Goal: Find specific page/section: Find specific page/section

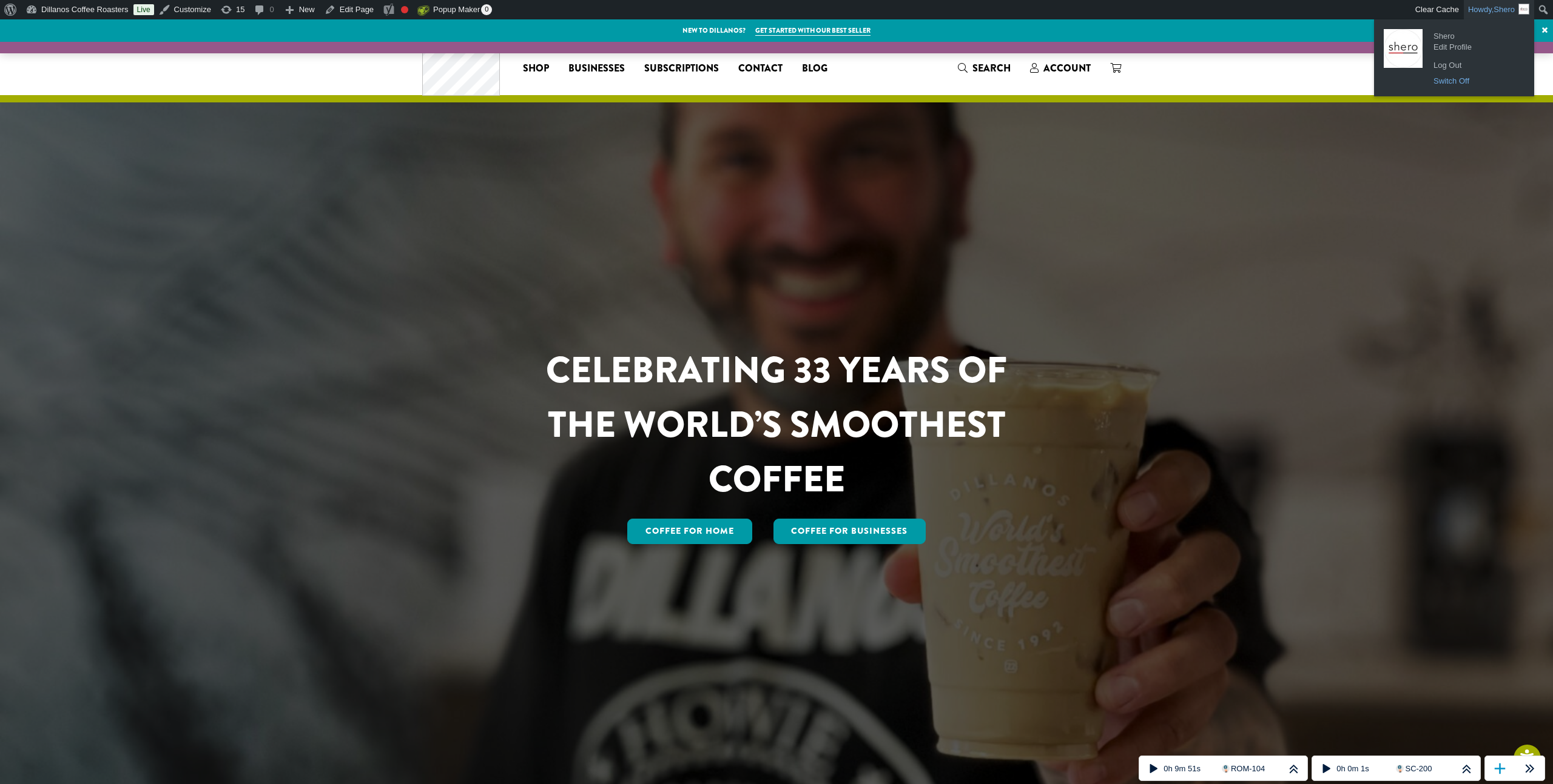
click at [1464, 80] on link "Switch Off" at bounding box center [1475, 81] width 97 height 16
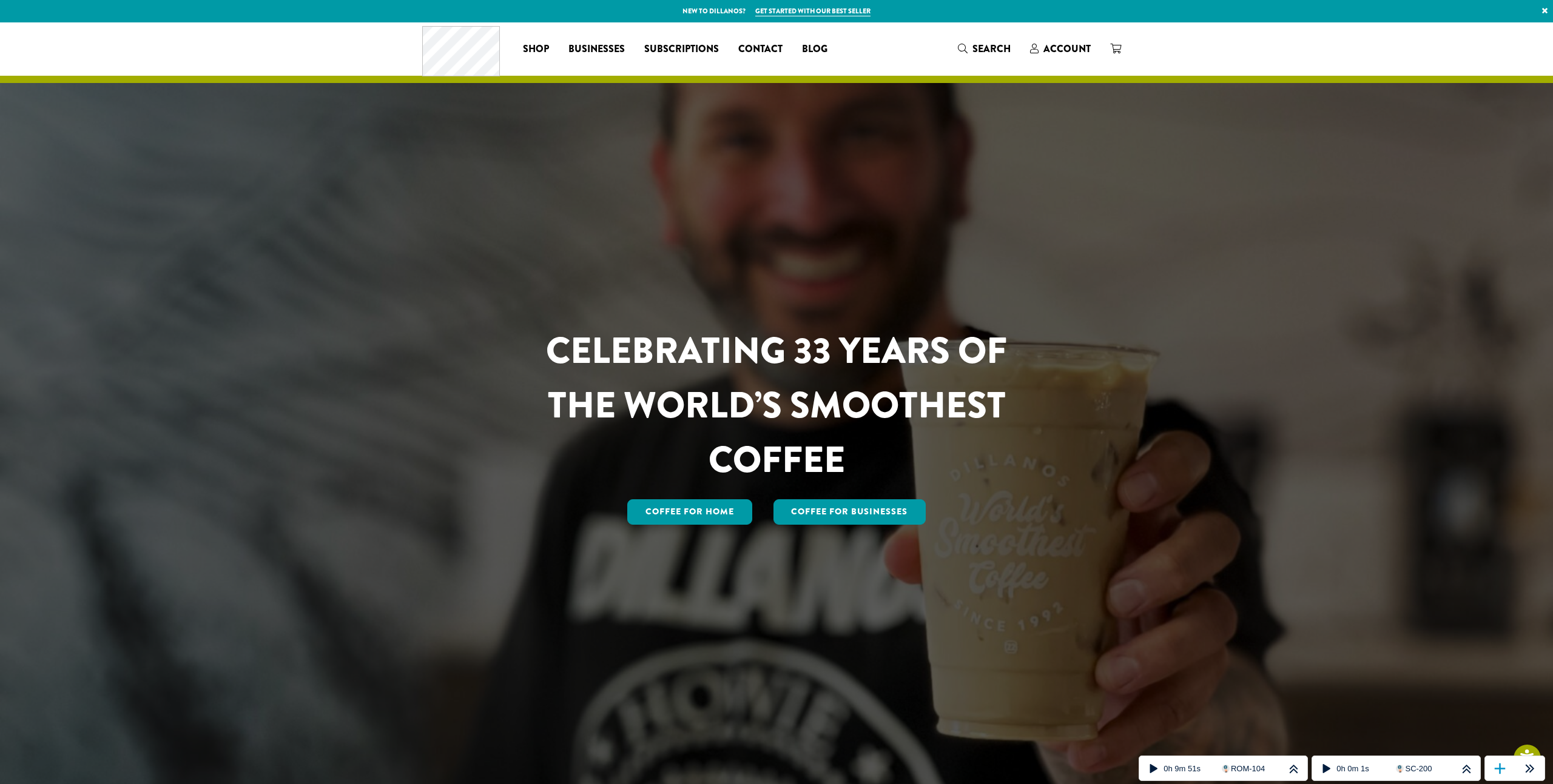
scroll to position [1, 0]
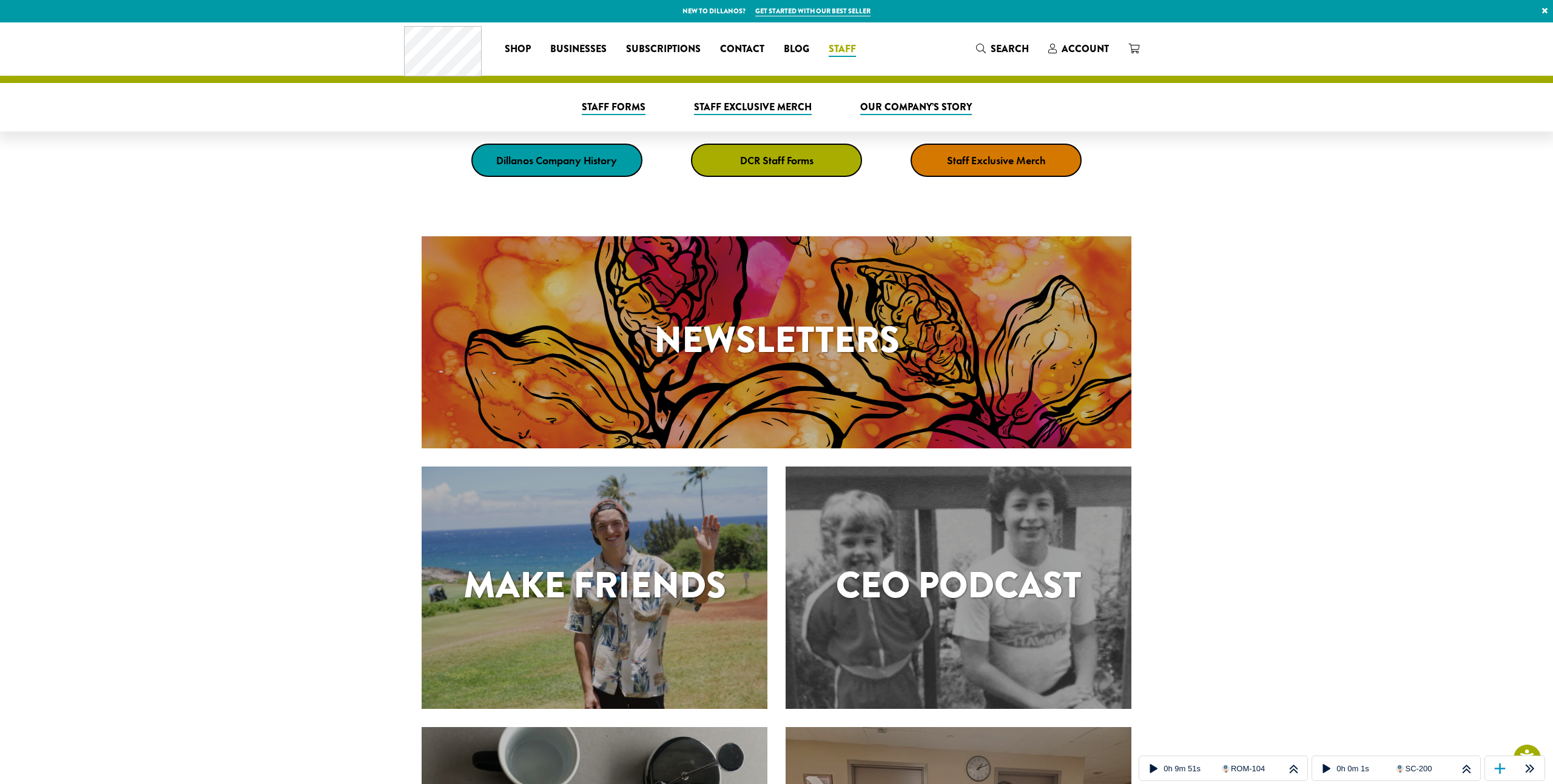
click at [843, 48] on span "Staff" at bounding box center [842, 49] width 28 height 15
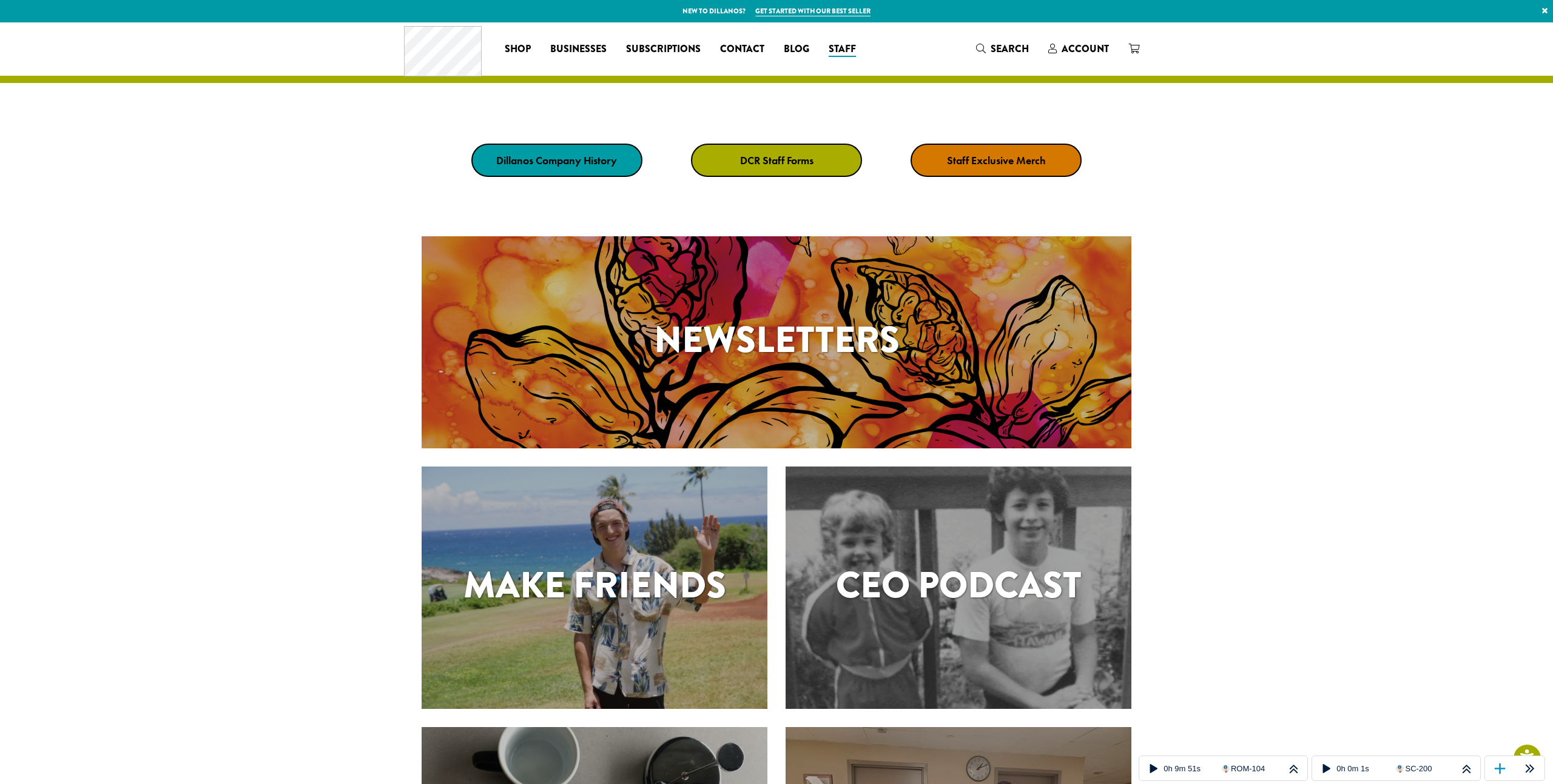
click at [792, 159] on strong "DCR Staff Forms" at bounding box center [776, 160] width 73 height 14
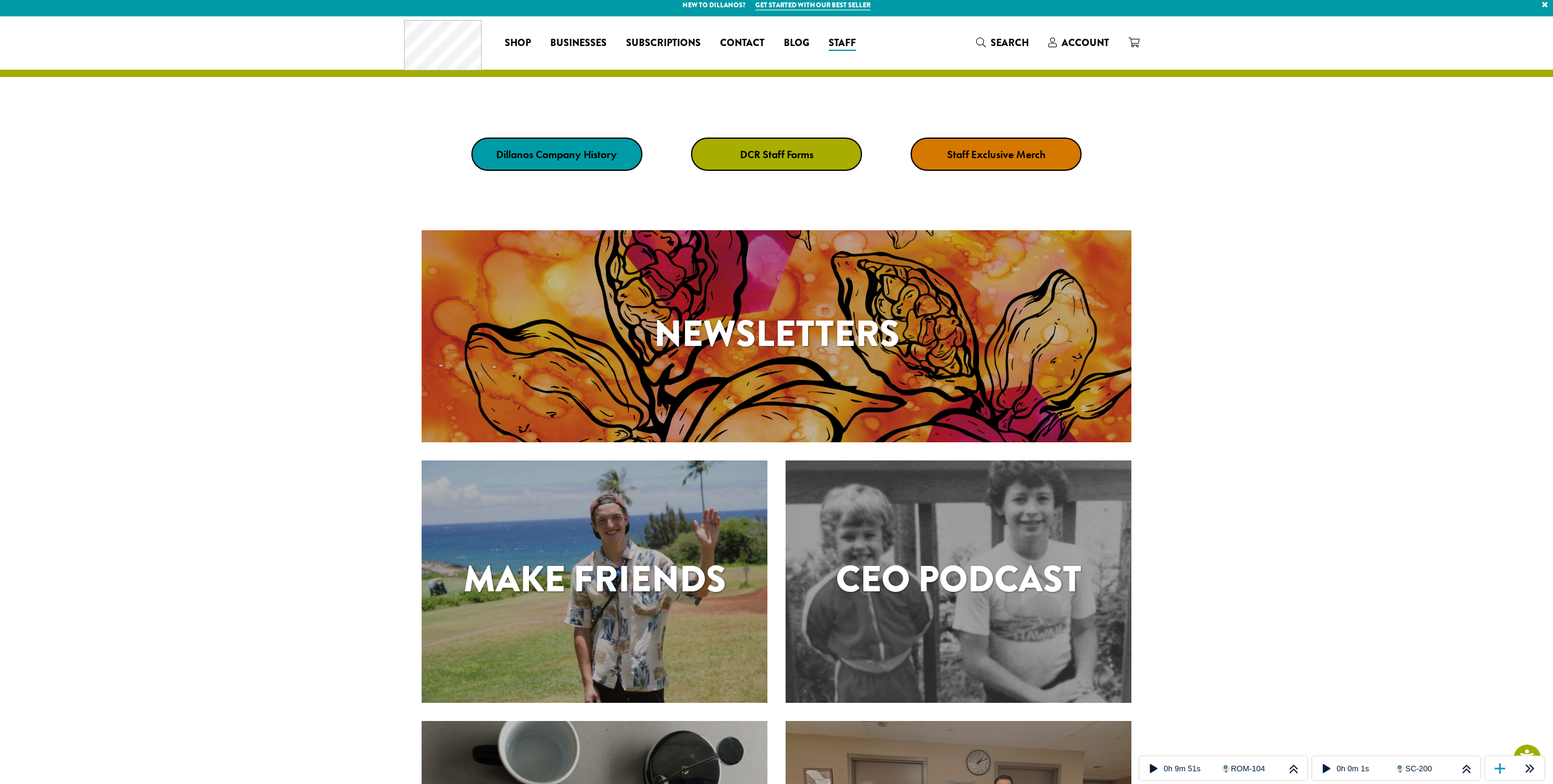
scroll to position [600, 0]
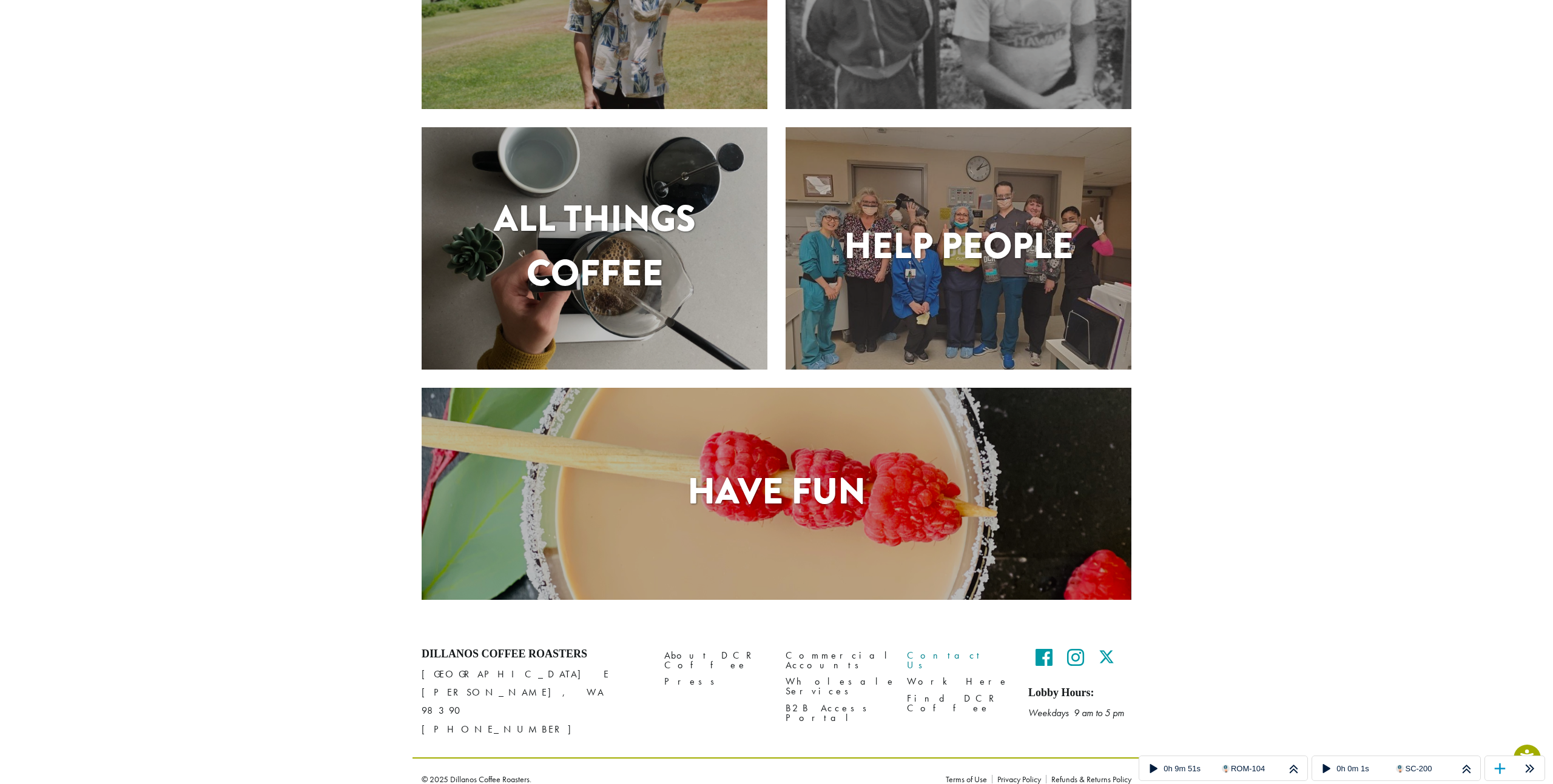
click at [922, 655] on link "Contact Us" at bounding box center [958, 661] width 103 height 26
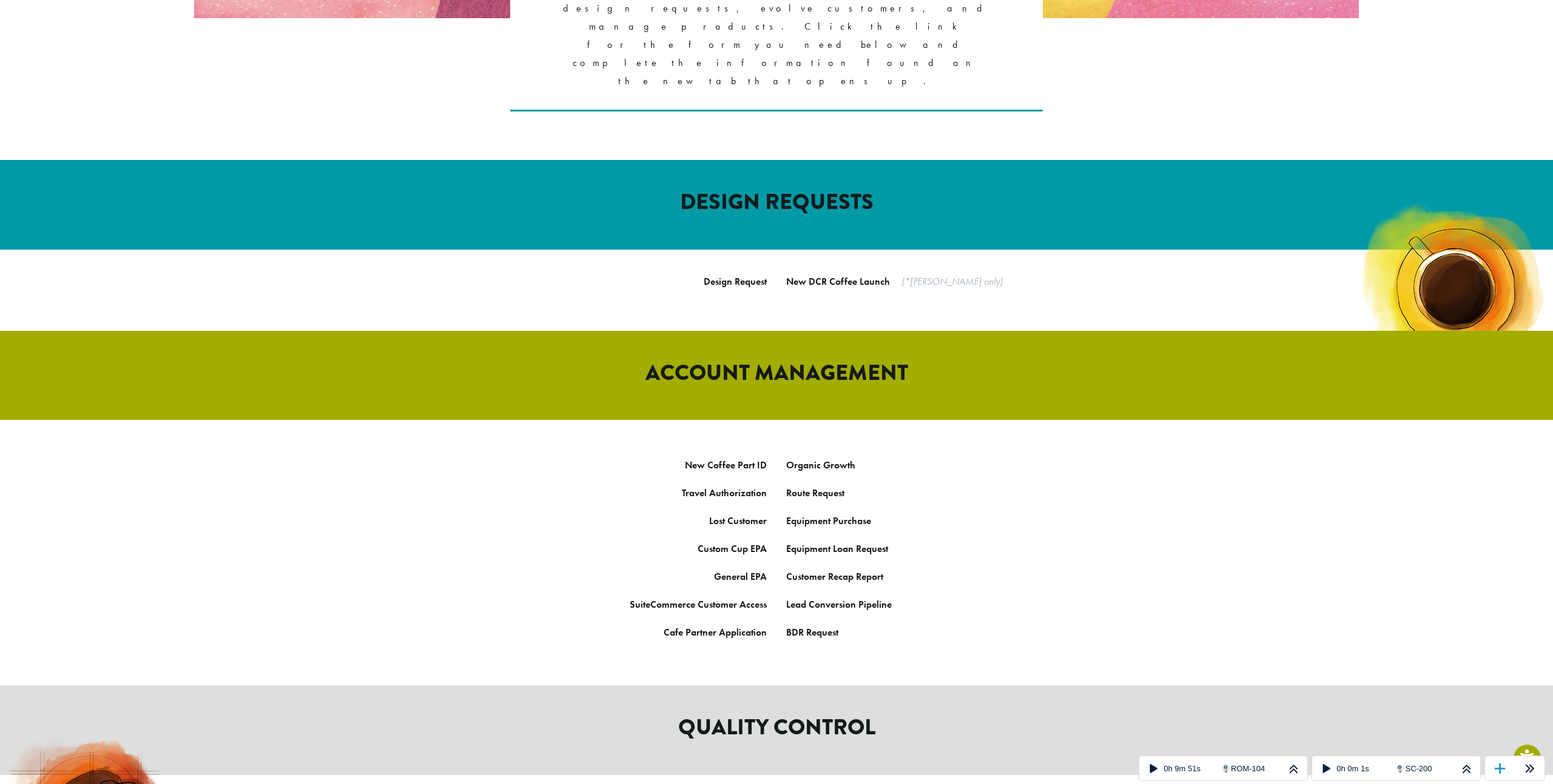
scroll to position [275, 0]
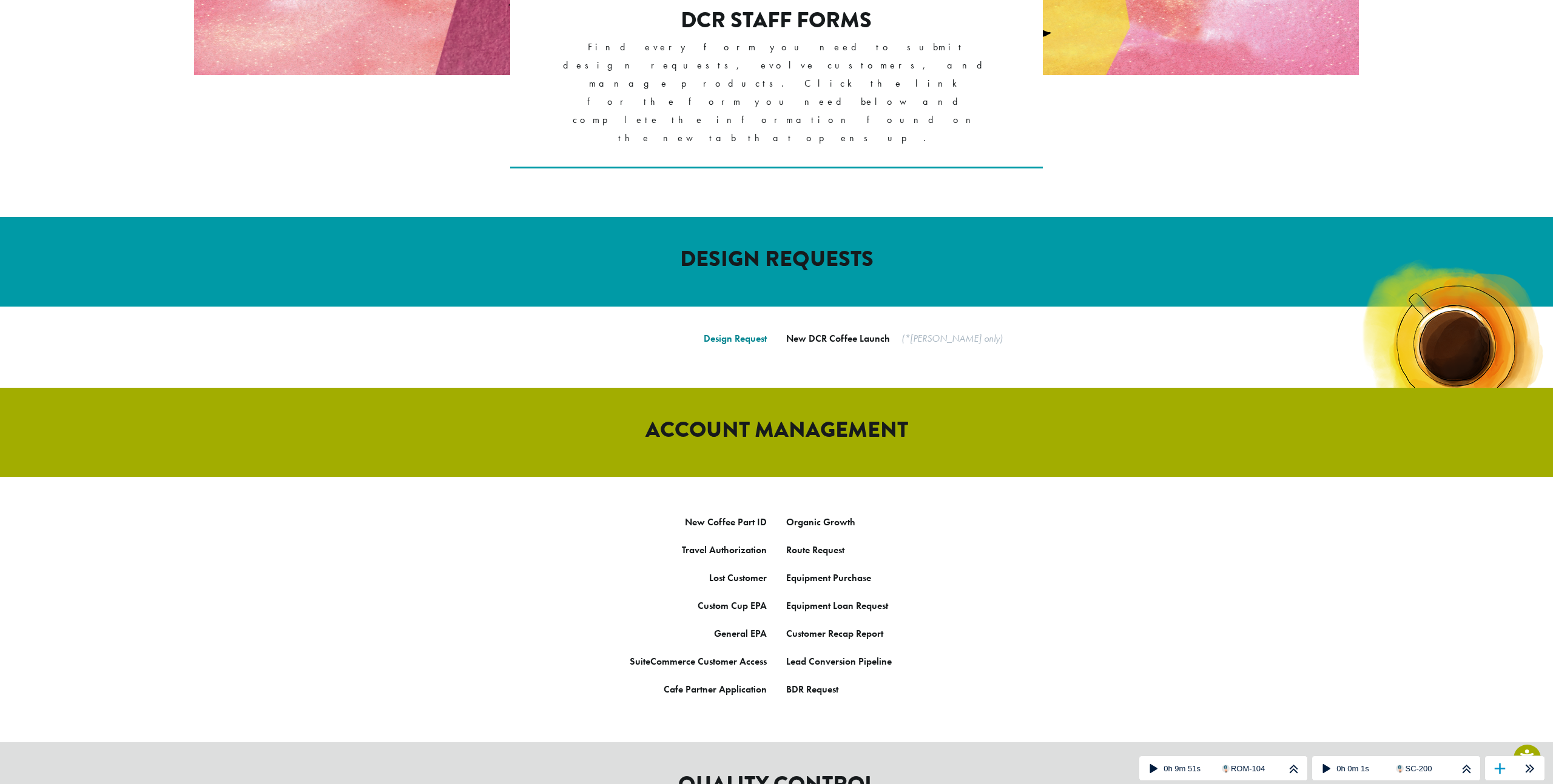
click at [729, 332] on link "Design Request" at bounding box center [734, 338] width 63 height 13
